Goal: Check status: Check status

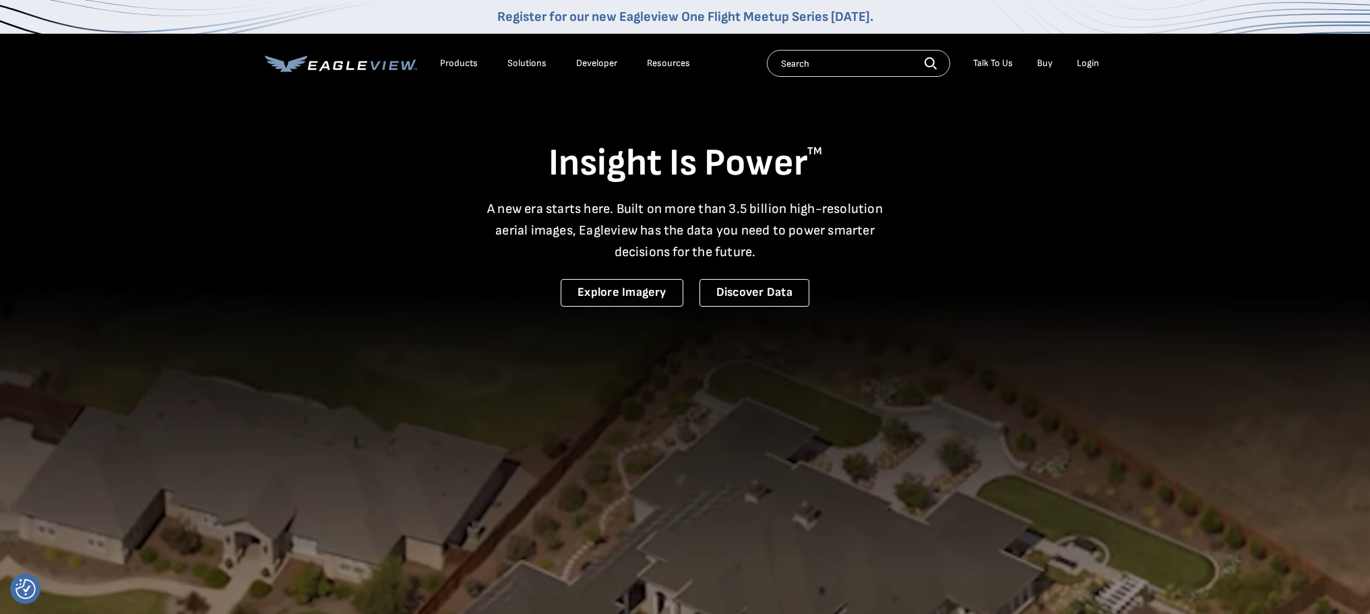
click at [1085, 64] on div "Login" at bounding box center [1088, 63] width 22 height 12
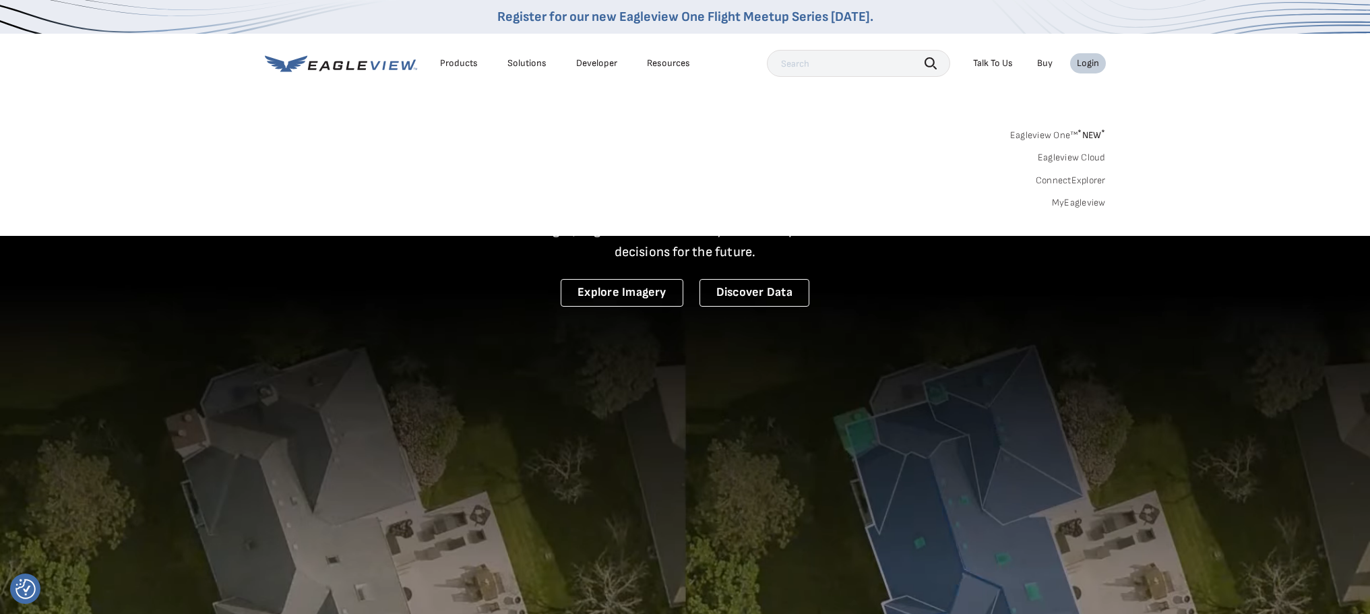
click at [1083, 197] on link "MyEagleview" at bounding box center [1079, 203] width 54 height 12
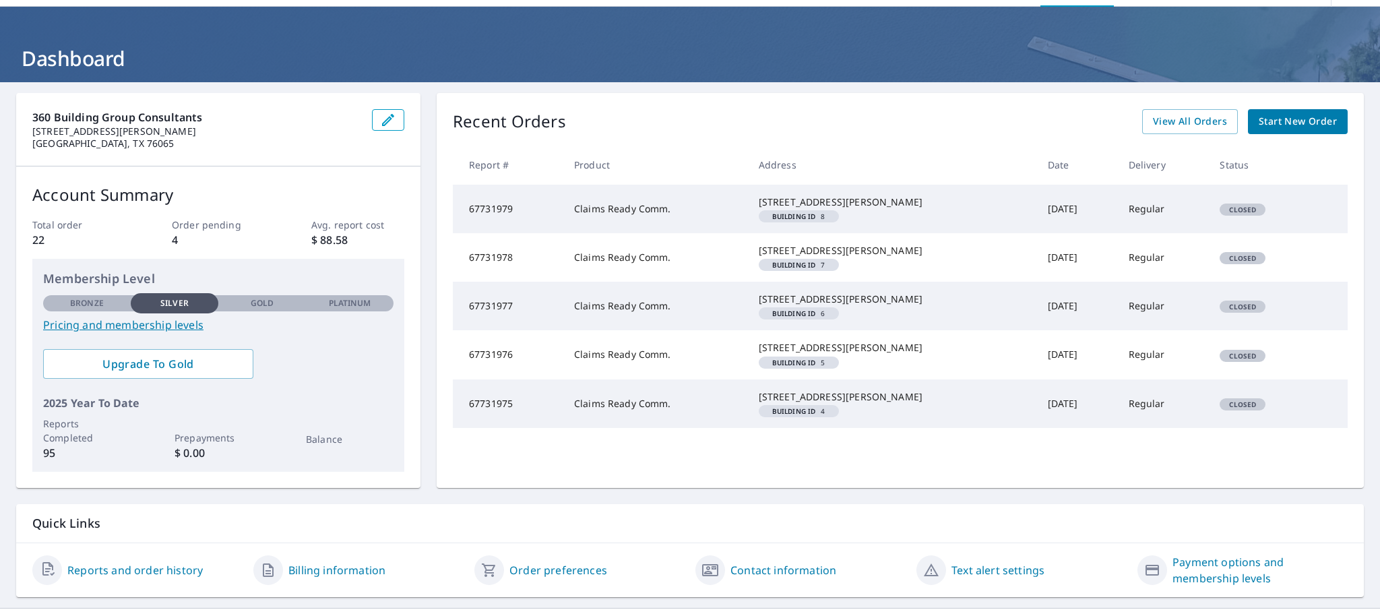
scroll to position [96, 0]
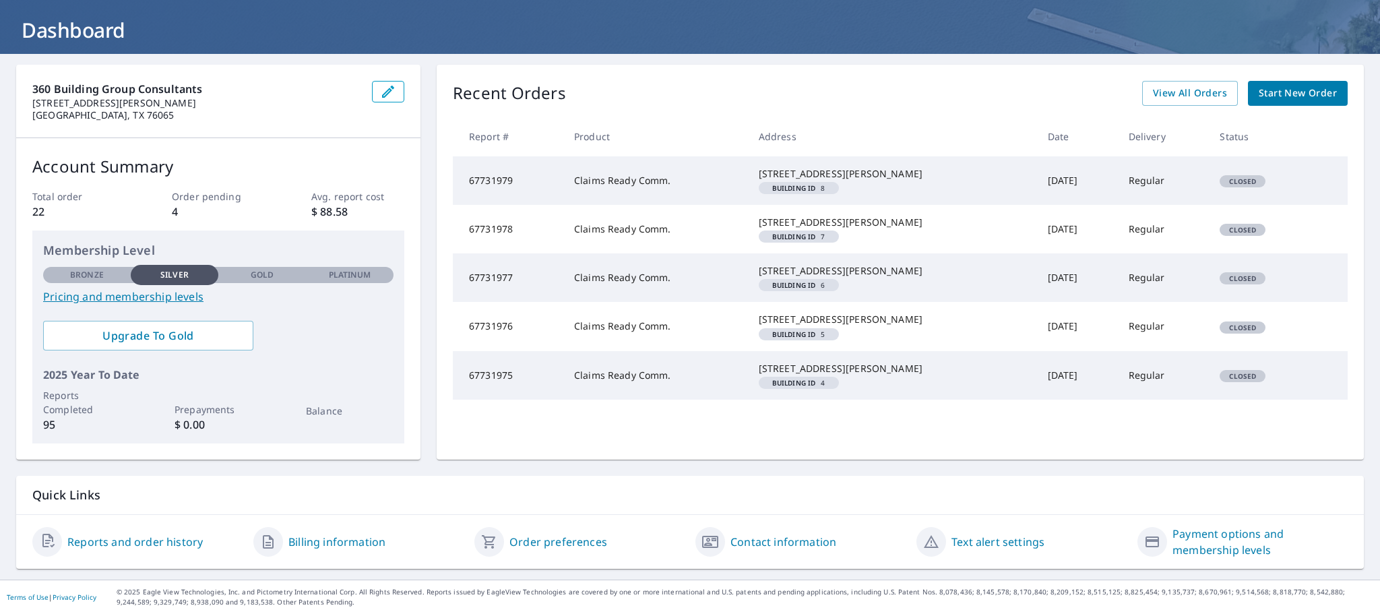
click at [1195, 65] on div "Recent Orders View All Orders Start New Order Report # Product Address Date Del…" at bounding box center [900, 262] width 927 height 395
click at [1193, 85] on span "View All Orders" at bounding box center [1190, 93] width 74 height 17
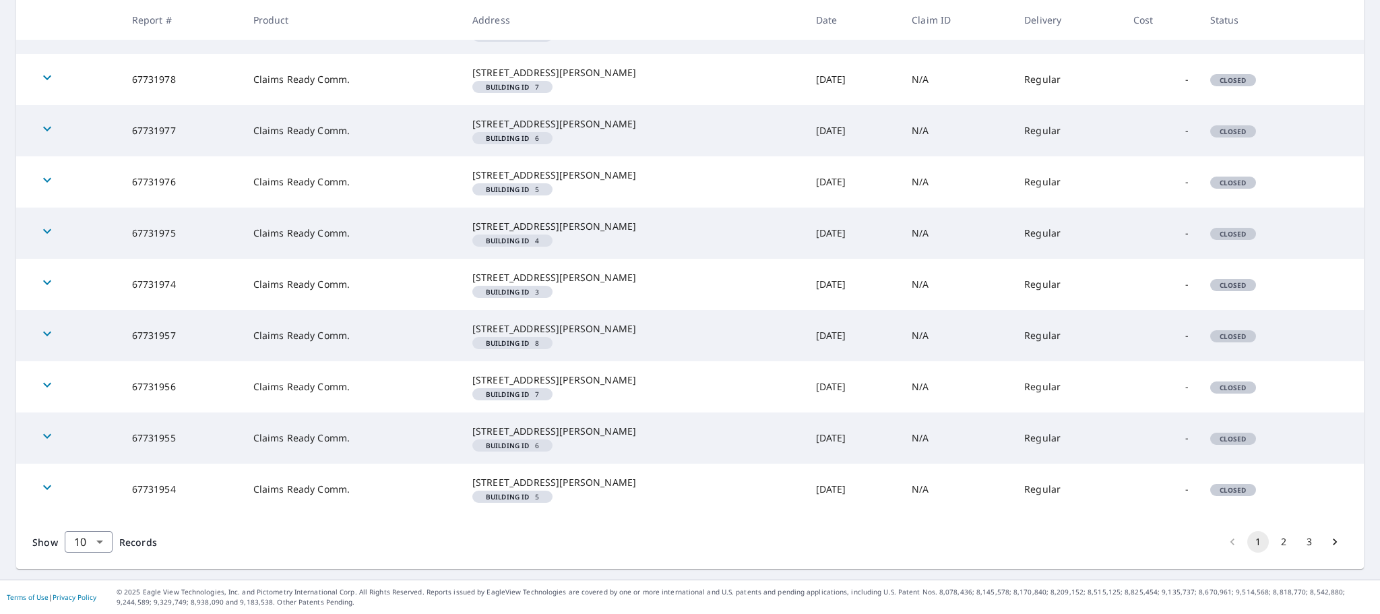
scroll to position [409, 0]
click at [1273, 542] on button "2" at bounding box center [1284, 542] width 22 height 22
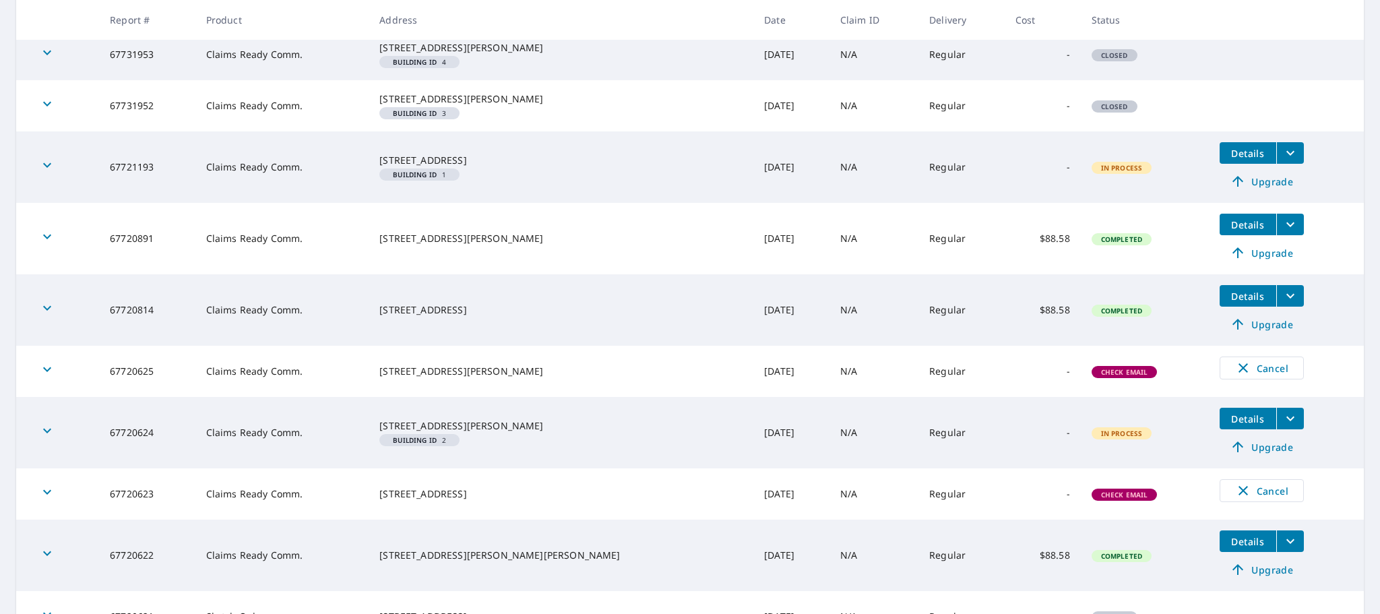
scroll to position [404, 0]
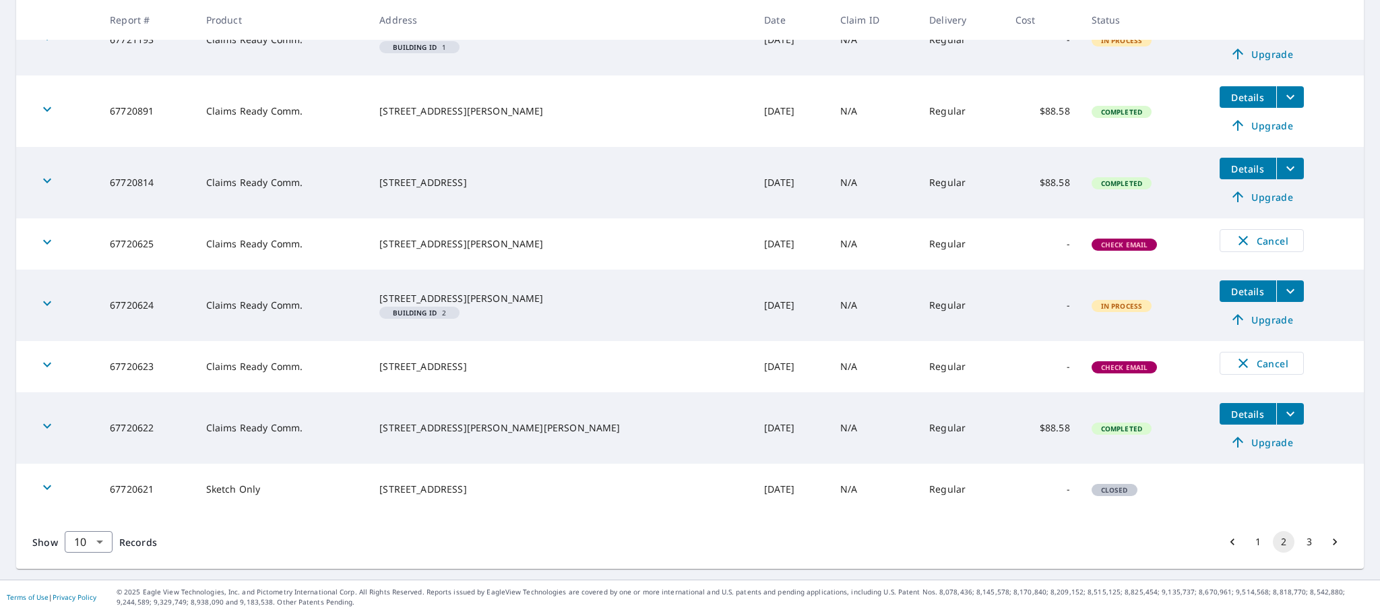
click at [1299, 553] on button "3" at bounding box center [1310, 542] width 22 height 22
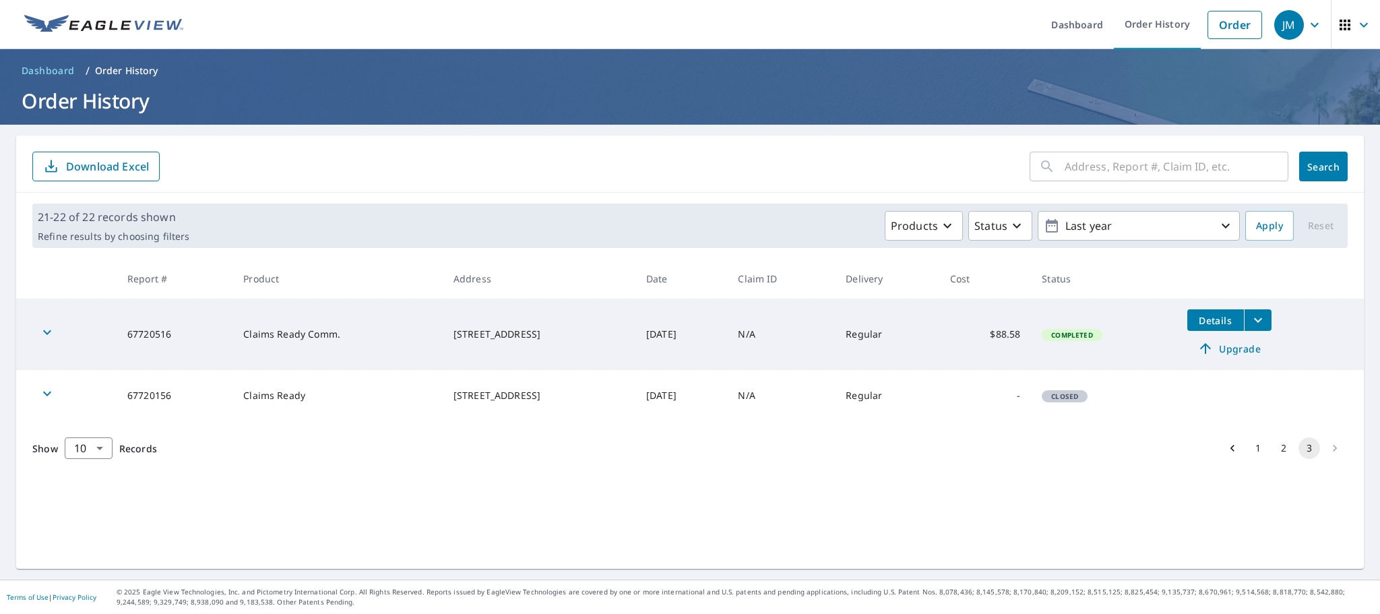
click at [1273, 449] on button "2" at bounding box center [1284, 448] width 22 height 22
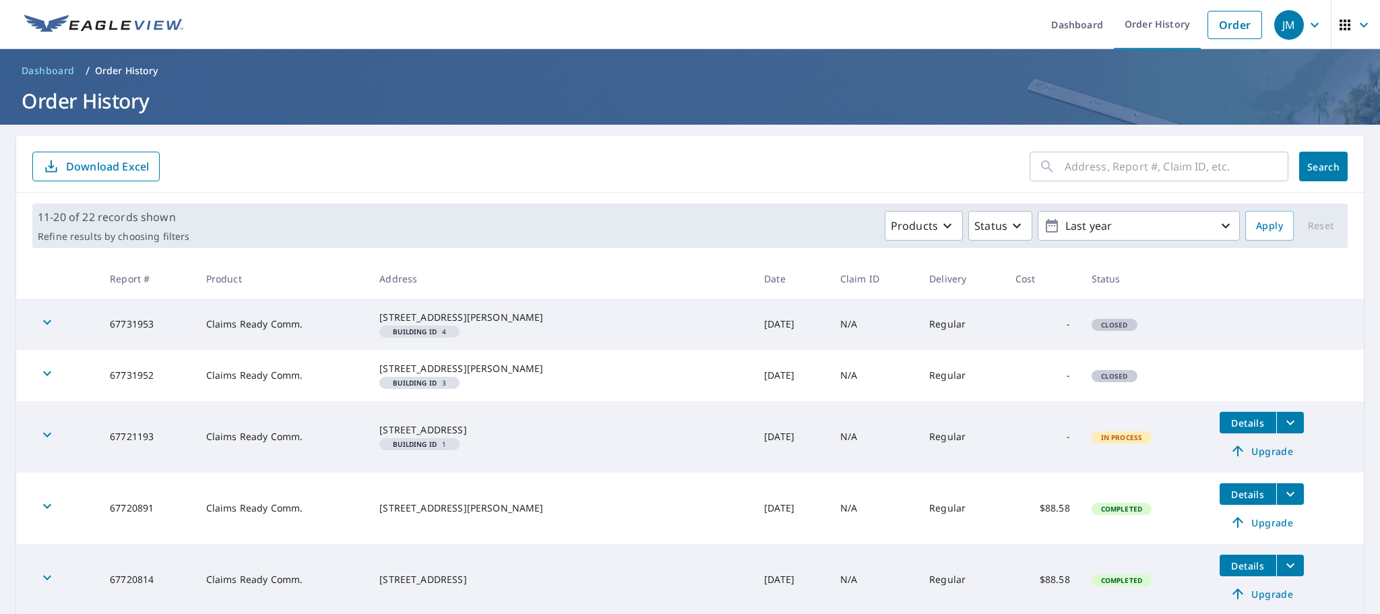
scroll to position [135, 0]
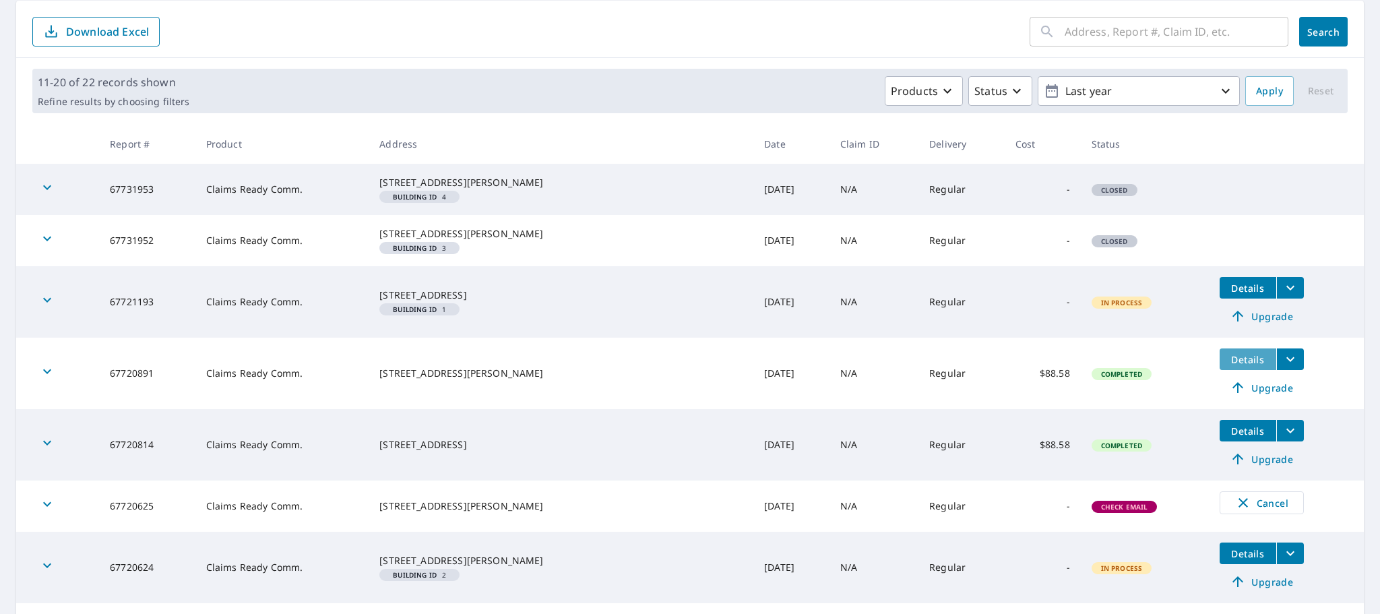
click at [1228, 366] on span "Details" at bounding box center [1248, 359] width 40 height 13
